Goal: Find specific page/section: Find specific page/section

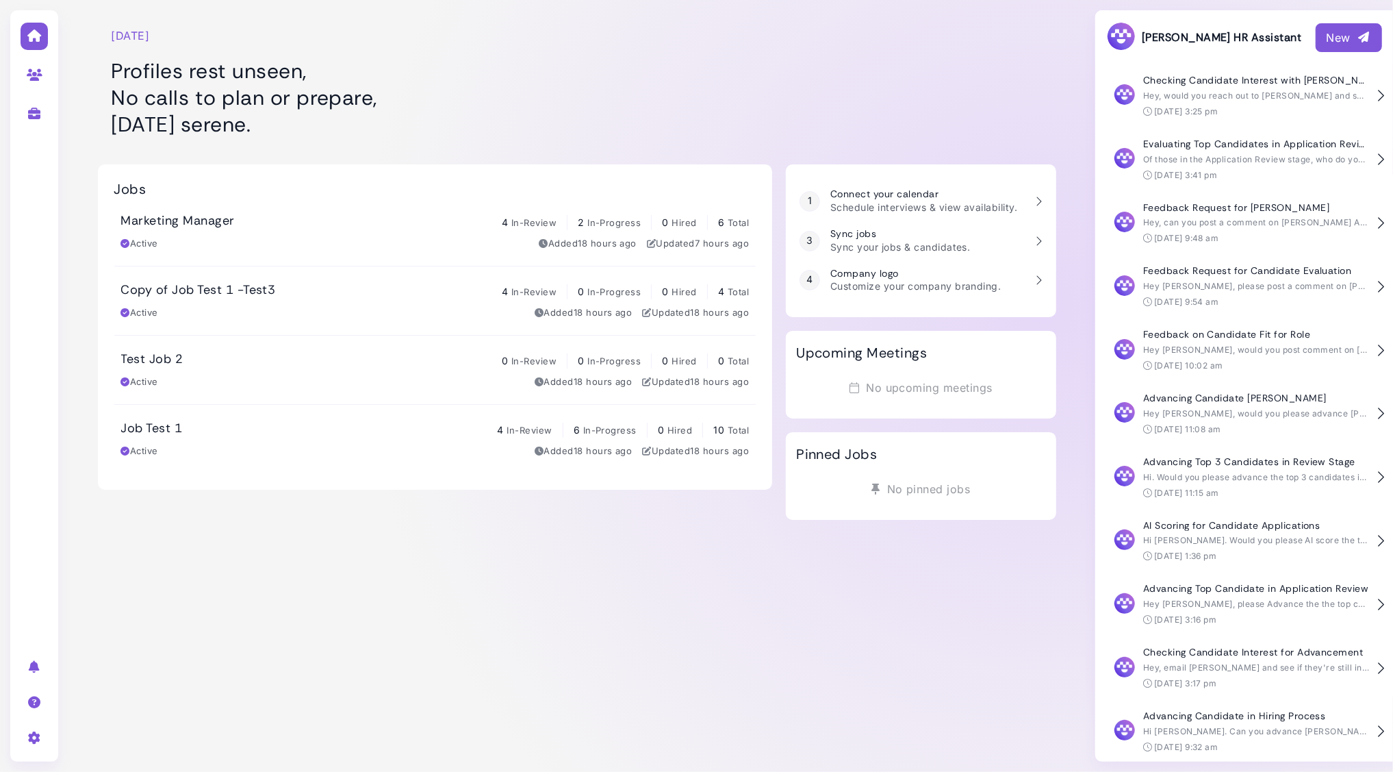
scroll to position [65, 0]
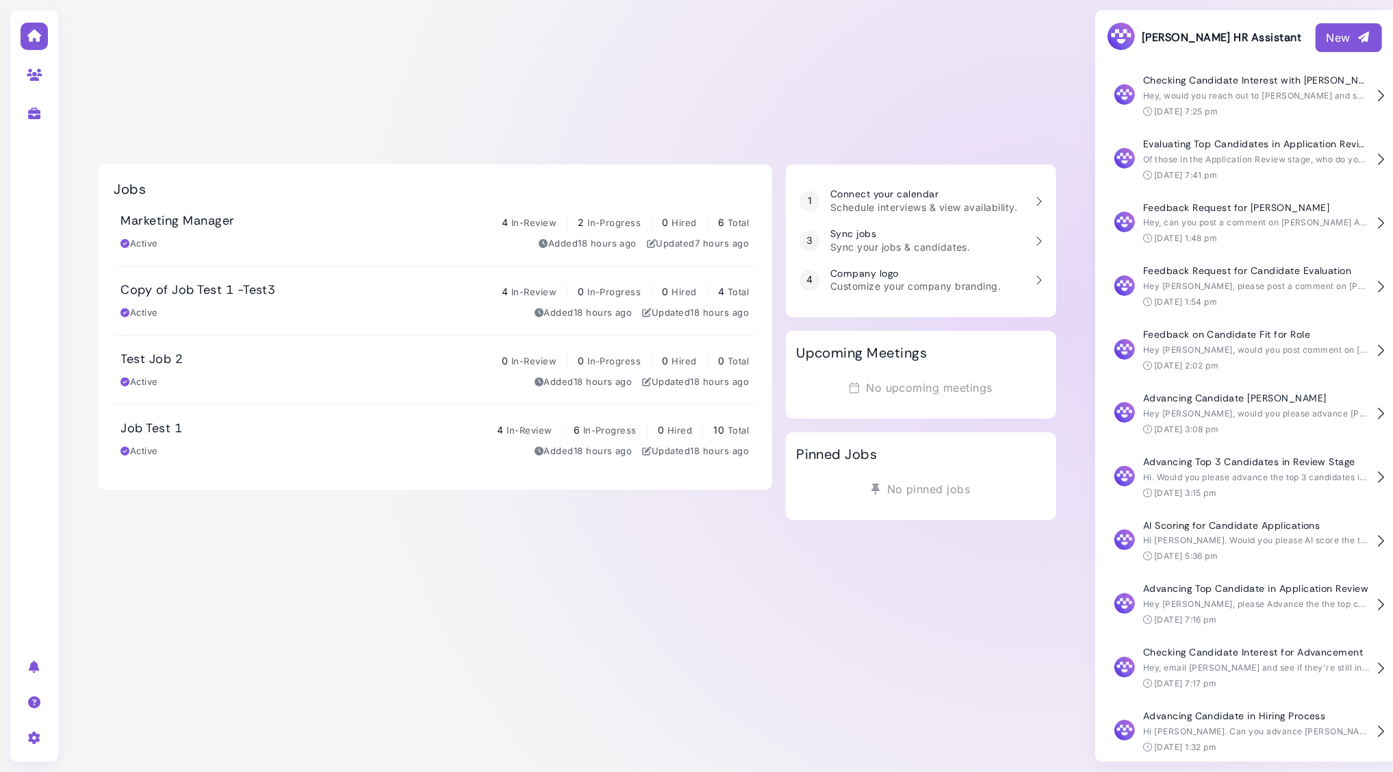
scroll to position [65, 0]
